Goal: Transaction & Acquisition: Purchase product/service

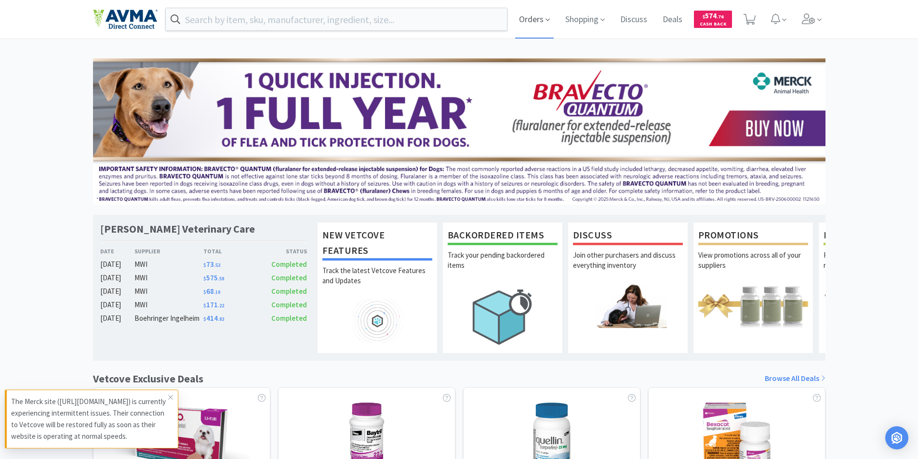
click at [528, 19] on span "Orders" at bounding box center [534, 19] width 39 height 39
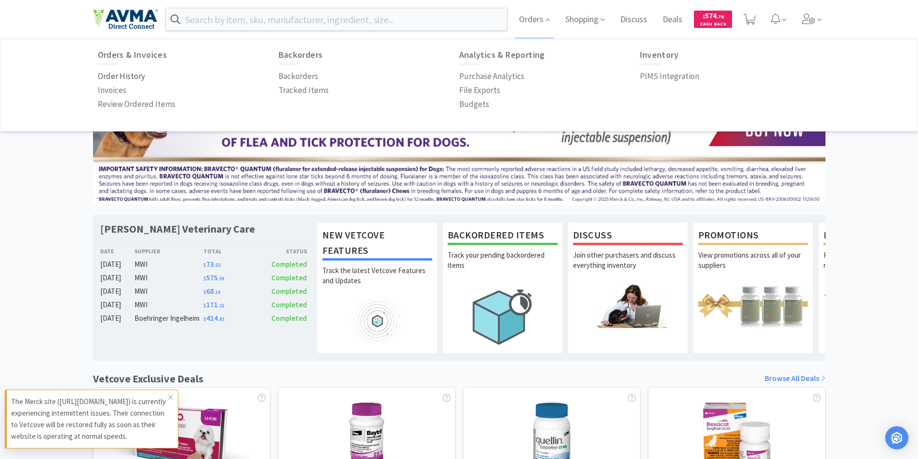
click at [112, 76] on p "Order History" at bounding box center [121, 76] width 47 height 13
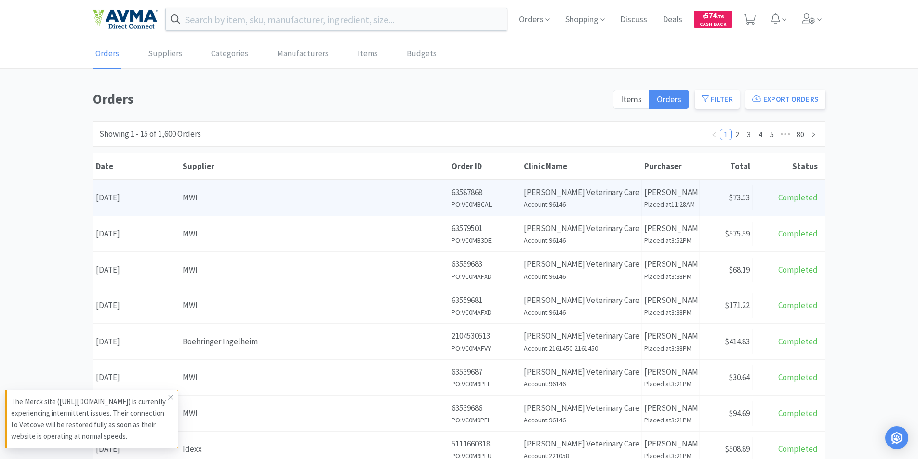
click at [146, 196] on div "Date [DATE]" at bounding box center [136, 197] width 87 height 25
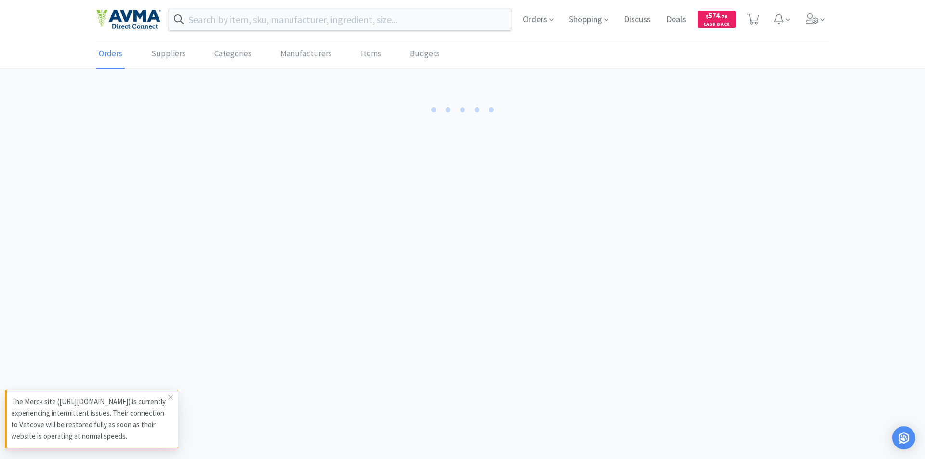
click at [146, 196] on body "Orders Shopping Discuss Discuss Deals Deals $ 574 . 76 Cash Back Orders Supplie…" at bounding box center [462, 229] width 925 height 459
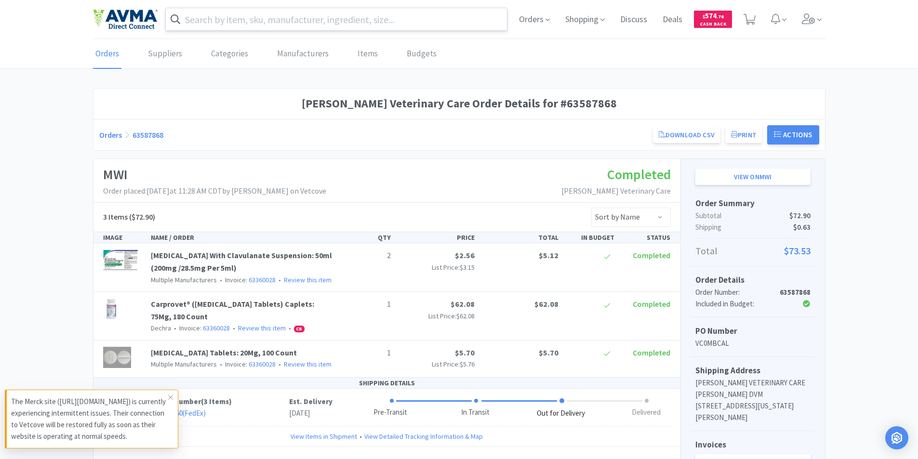
click at [195, 15] on input "text" at bounding box center [337, 19] width 342 height 22
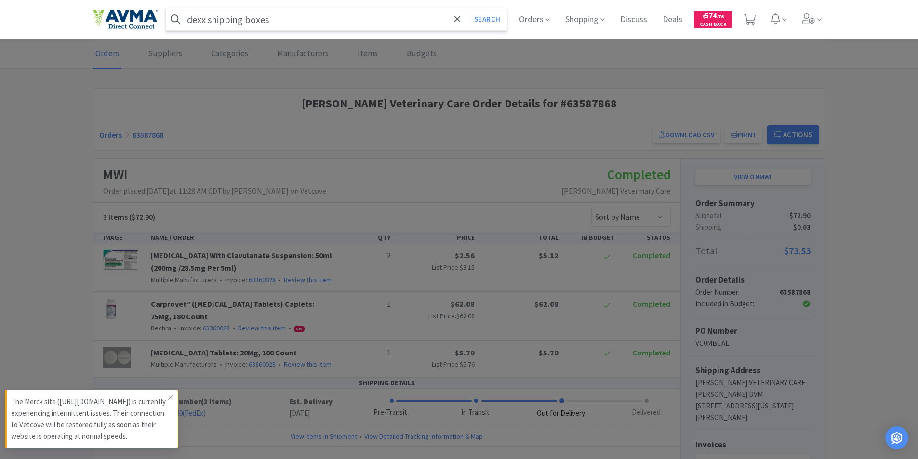
type input "idexx shipping boxes"
click at [467, 8] on button "Search" at bounding box center [487, 19] width 40 height 22
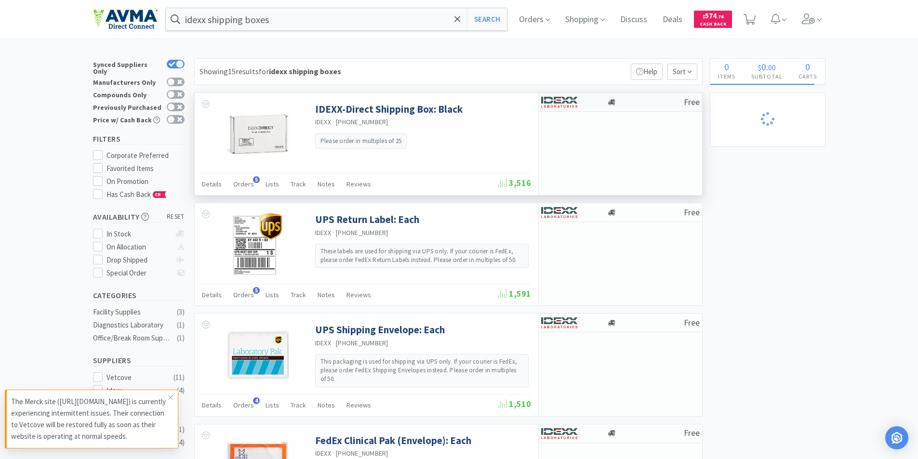
click at [570, 101] on img at bounding box center [559, 102] width 36 height 14
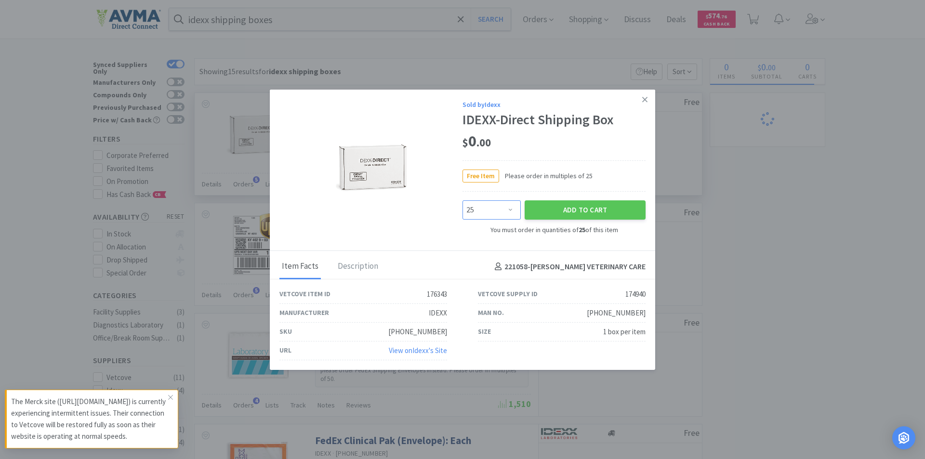
click at [508, 210] on select "Enter Quantity 25 50 75 100 125 150 175 200 225 250 275 300 325 350 375 400 425…" at bounding box center [491, 209] width 58 height 19
select select "50"
click at [462, 200] on select "Enter Quantity 25 50 75 100 125 150 175 200 225 250 275 300 325 350 375 400 425…" at bounding box center [491, 209] width 58 height 19
click at [572, 207] on button "Add to Cart" at bounding box center [585, 209] width 121 height 19
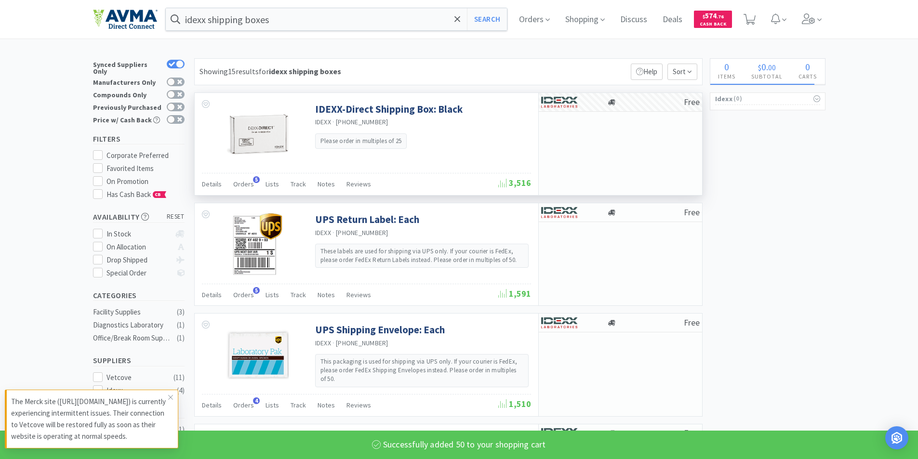
select select "50"
click at [281, 17] on input "idexx shipping boxes" at bounding box center [337, 19] width 342 height 22
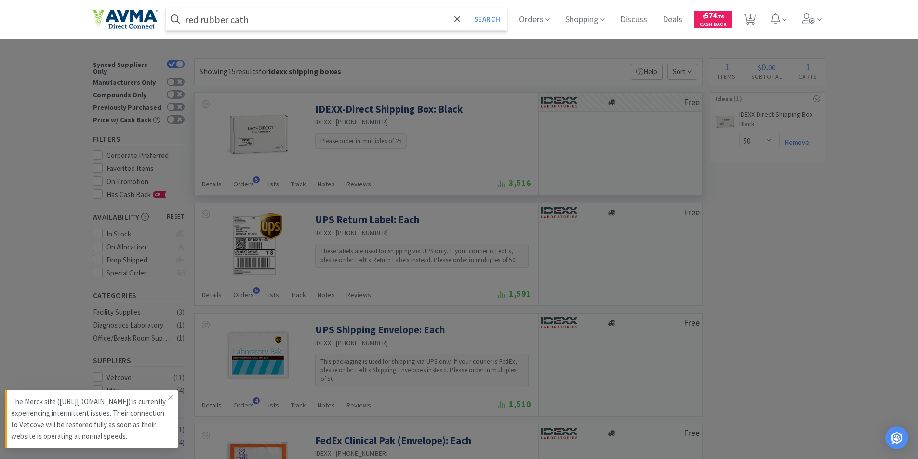
type input "red rubber cath"
click at [467, 8] on button "Search" at bounding box center [487, 19] width 40 height 22
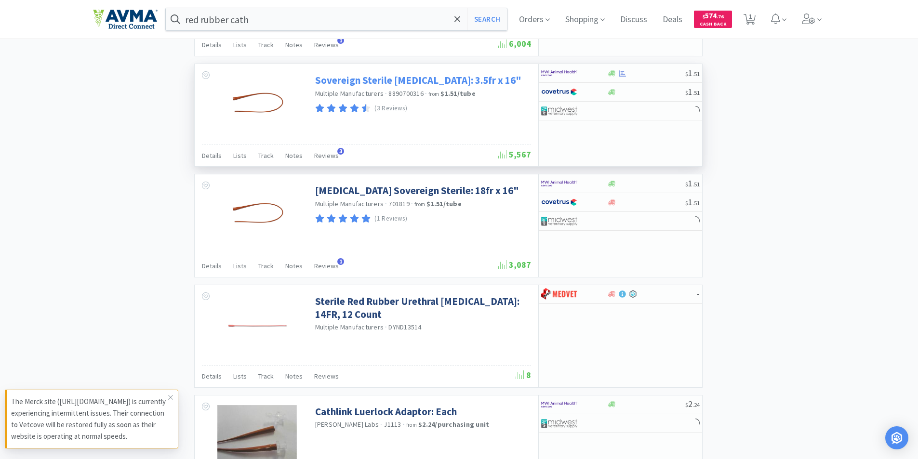
scroll to position [578, 0]
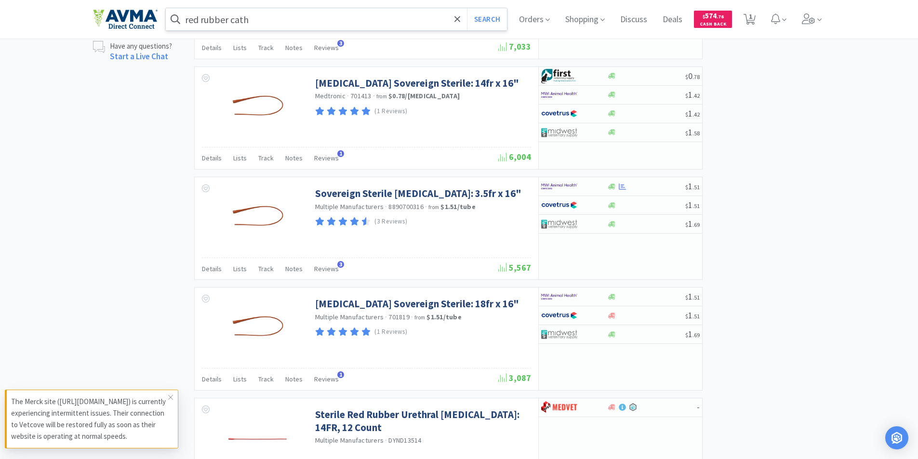
click at [255, 19] on input "red rubber cath" at bounding box center [337, 19] width 342 height 22
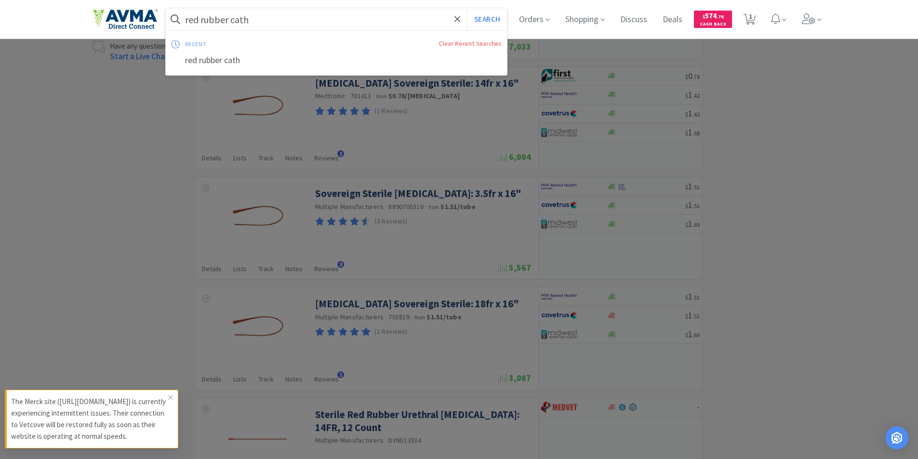
click at [253, 249] on div at bounding box center [459, 229] width 918 height 459
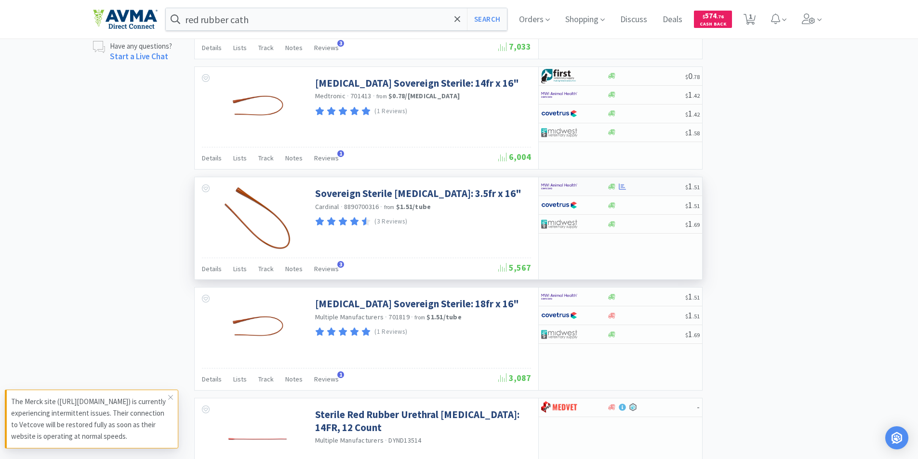
click at [558, 183] on img at bounding box center [559, 186] width 36 height 14
select select "10"
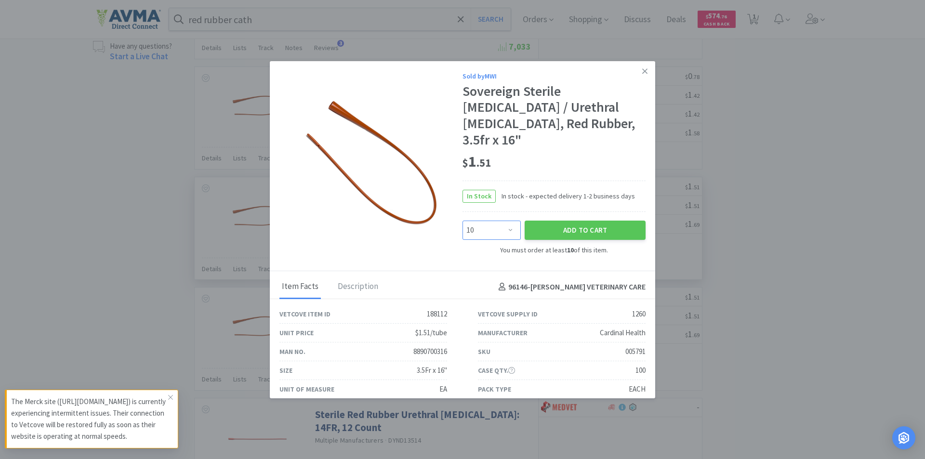
click at [508, 221] on select "Enter Quantity 10 20 30 40 50 60 70 80 90 100 110 120 130 140 150 160 170 180 1…" at bounding box center [491, 230] width 58 height 19
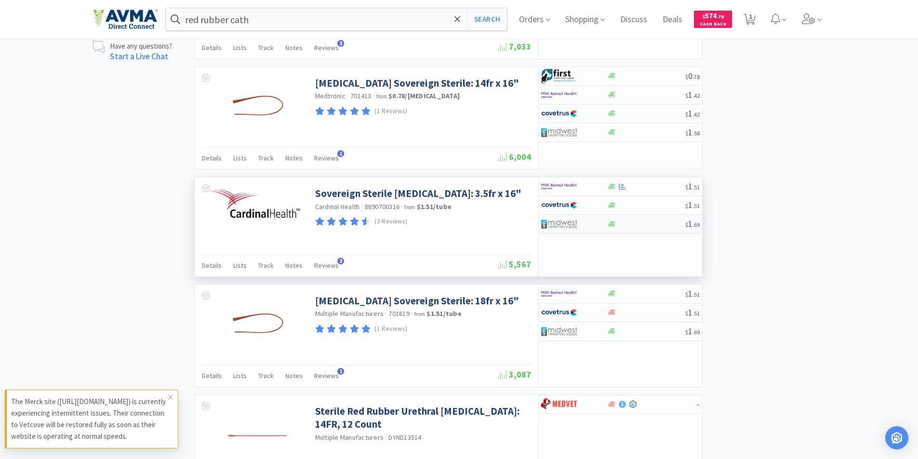
click at [558, 222] on img at bounding box center [559, 224] width 36 height 14
select select "1"
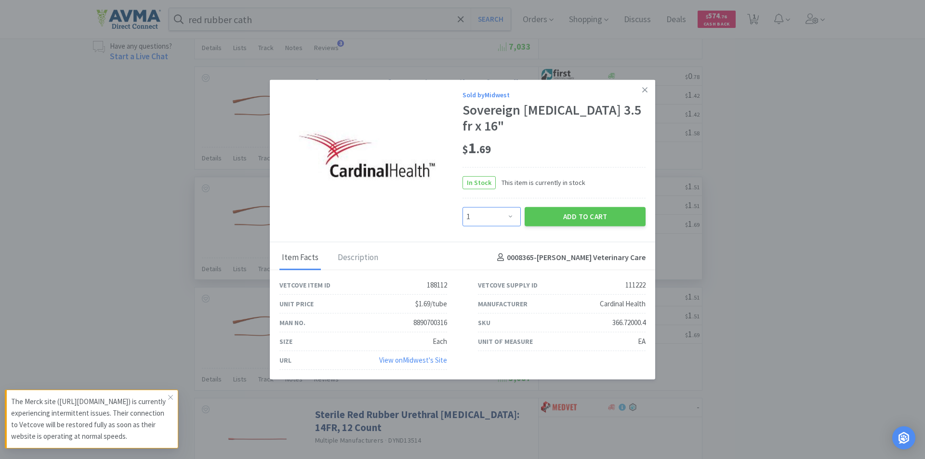
click at [507, 214] on select "Enter Quantity 1 2 3 4 5 6 7 8 9 10 11 12 13 14 15 16 17 18 19 20 Enter Quantity" at bounding box center [491, 216] width 58 height 19
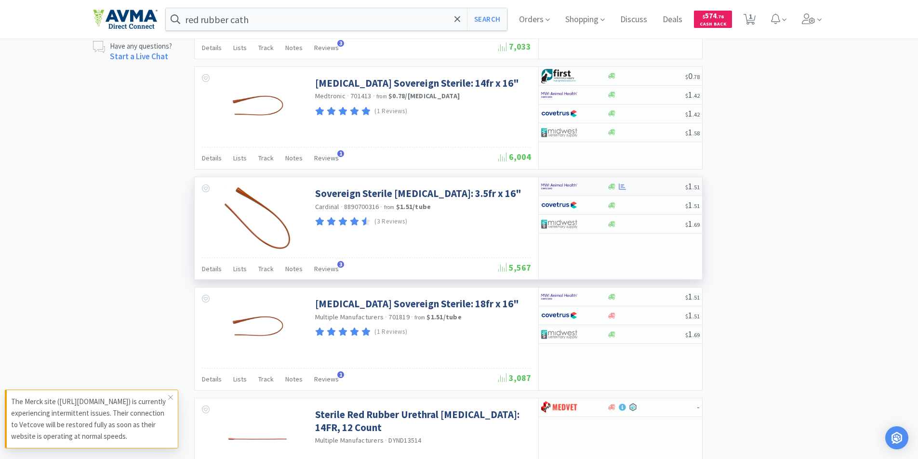
click at [560, 184] on img at bounding box center [559, 186] width 36 height 14
select select "10"
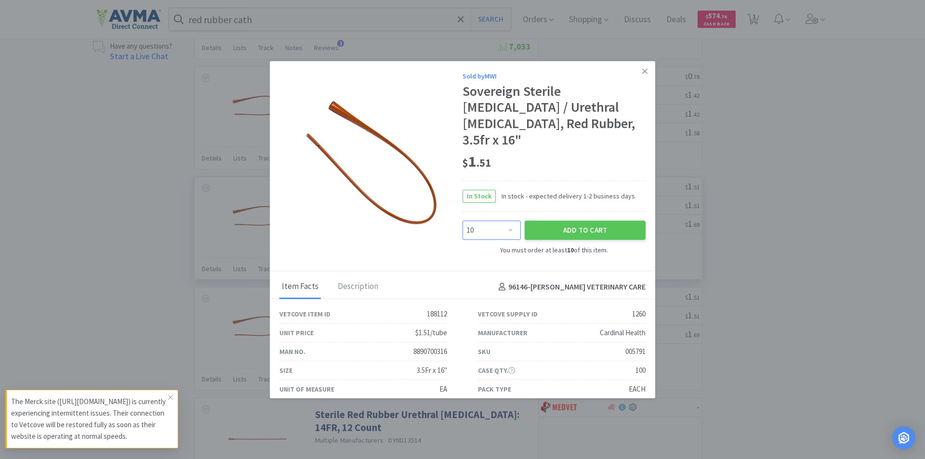
click at [506, 221] on select "Enter Quantity 10 20 30 40 50 60 70 80 90 100 110 120 130 140 150 160 170 180 1…" at bounding box center [491, 230] width 58 height 19
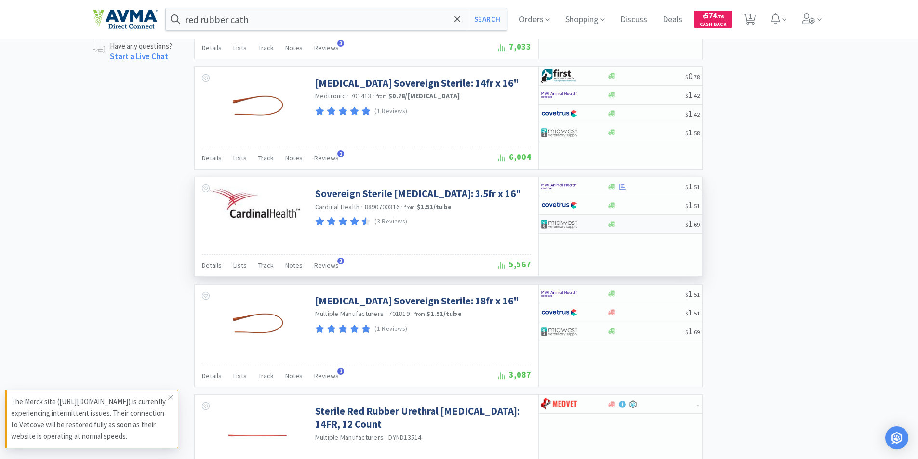
click at [553, 224] on img at bounding box center [559, 224] width 36 height 14
select select "1"
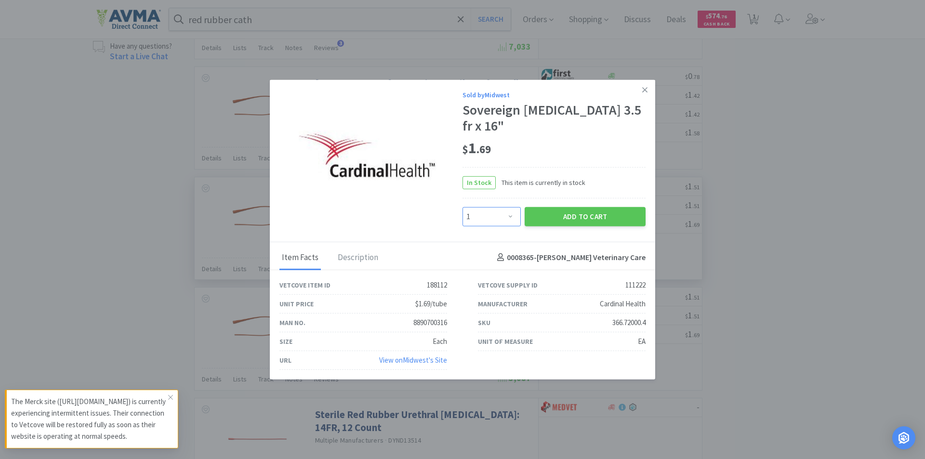
click at [511, 217] on select "Enter Quantity 1 2 3 4 5 6 7 8 9 10 11 12 13 14 15 16 17 18 19 20 Enter Quantity" at bounding box center [491, 216] width 58 height 19
click at [578, 216] on button "Add to Cart" at bounding box center [585, 216] width 121 height 19
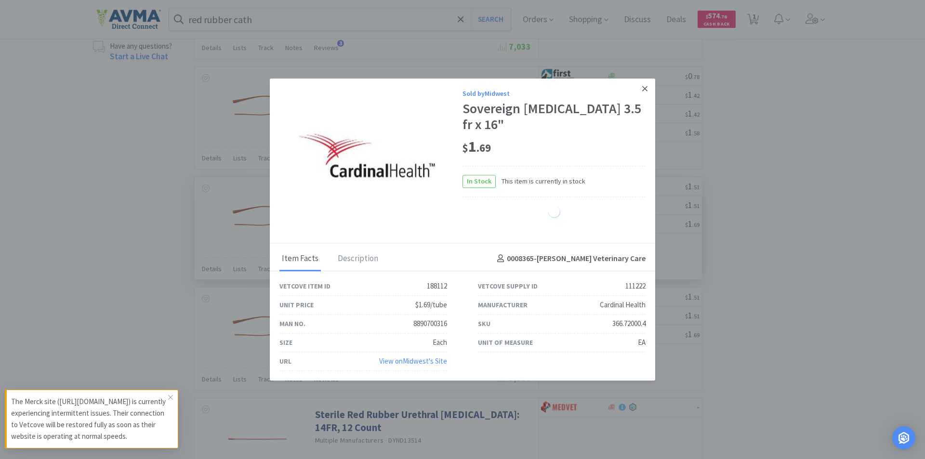
select select "1"
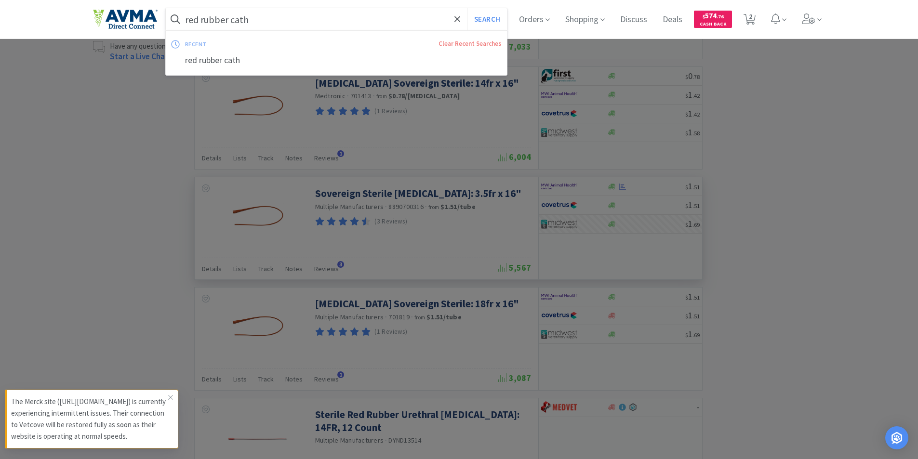
click at [278, 20] on input "red rubber cath" at bounding box center [337, 19] width 342 height 22
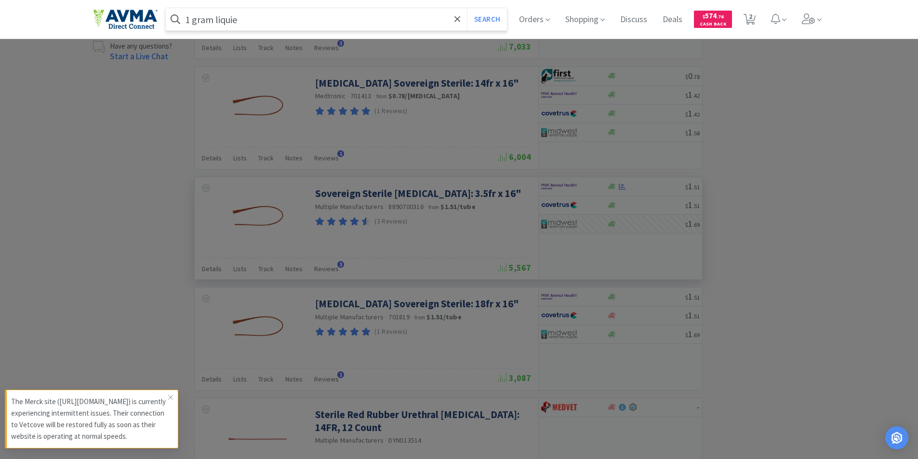
type input "1 gram liquie"
